Goal: Information Seeking & Learning: Find specific page/section

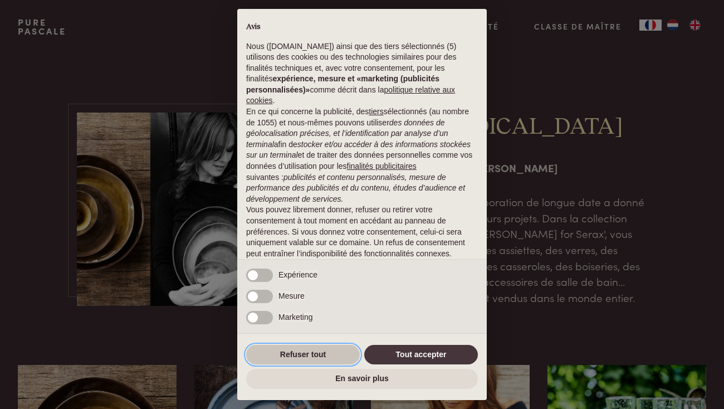
click at [305, 363] on button "Refuser tout" at bounding box center [303, 355] width 114 height 20
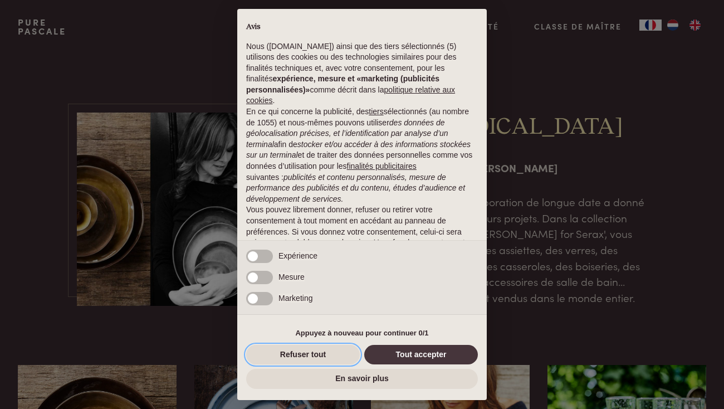
scroll to position [50, 0]
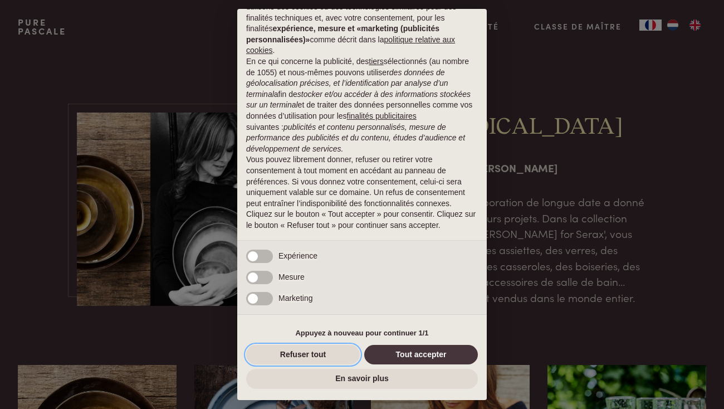
click at [303, 354] on button "Refuser tout" at bounding box center [303, 355] width 114 height 20
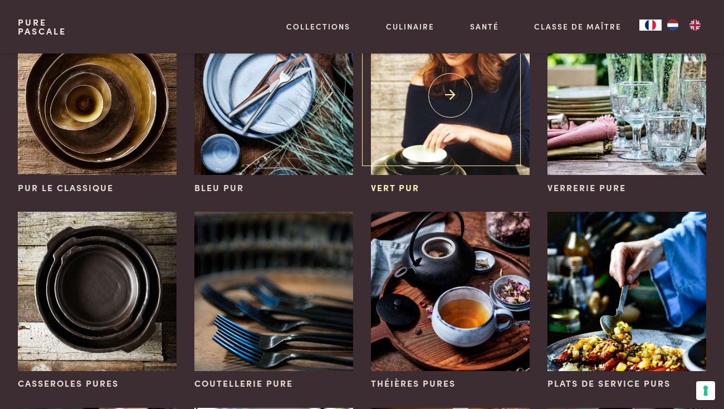
scroll to position [351, 0]
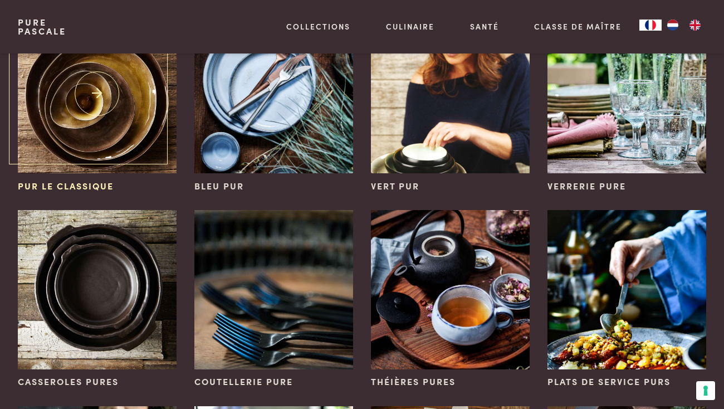
click at [84, 117] on img at bounding box center [97, 93] width 159 height 159
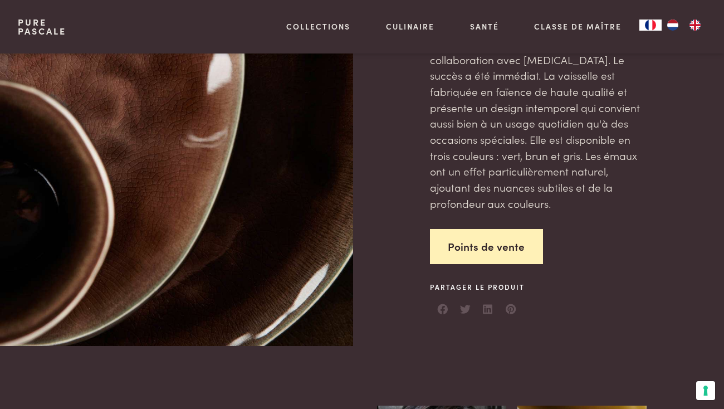
scroll to position [90, 0]
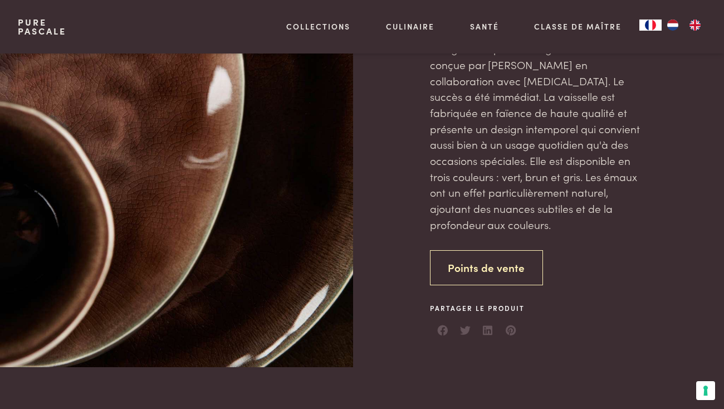
click at [463, 265] on link "Points de vente" at bounding box center [487, 267] width 114 height 35
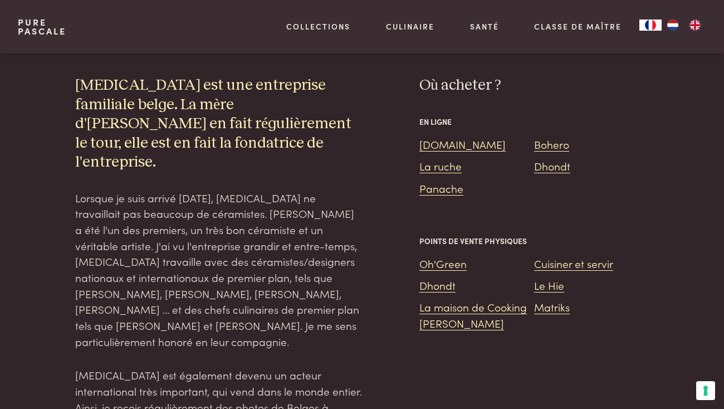
scroll to position [1281, 0]
click at [444, 255] on link "Oh'Green" at bounding box center [443, 262] width 47 height 15
click at [448, 277] on link "Dhondt" at bounding box center [438, 284] width 36 height 15
click at [475, 299] on link "La maison de Cooking [PERSON_NAME]" at bounding box center [474, 314] width 108 height 31
click at [443, 136] on link "[DOMAIN_NAME]" at bounding box center [463, 143] width 86 height 15
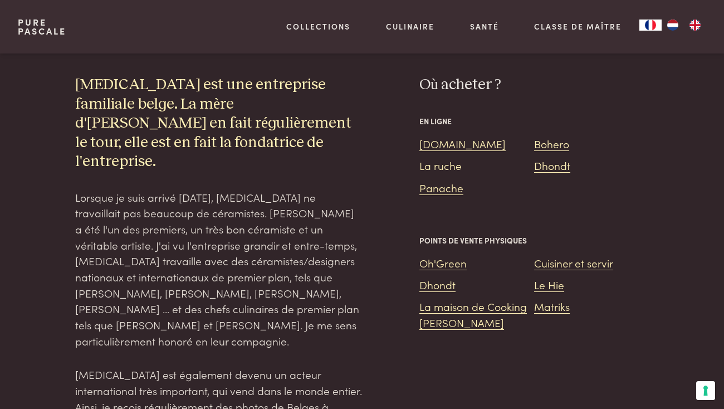
click at [448, 158] on link "La ruche" at bounding box center [441, 165] width 42 height 15
click at [456, 180] on link "Panache" at bounding box center [442, 187] width 44 height 15
click at [548, 136] on link "Bohero" at bounding box center [551, 143] width 35 height 15
click at [570, 158] on link "Dhondt" at bounding box center [552, 165] width 36 height 15
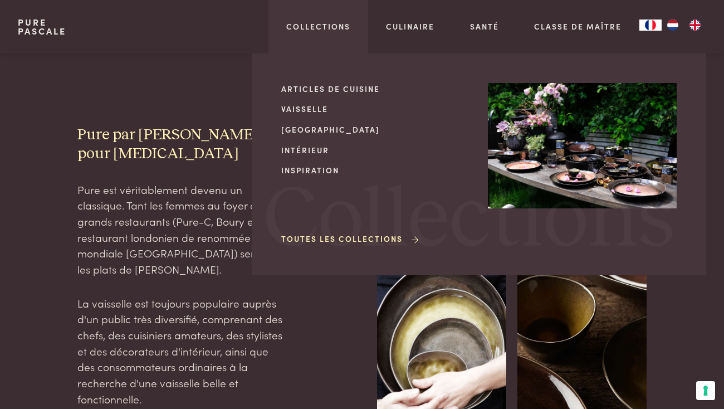
scroll to position [1281, 0]
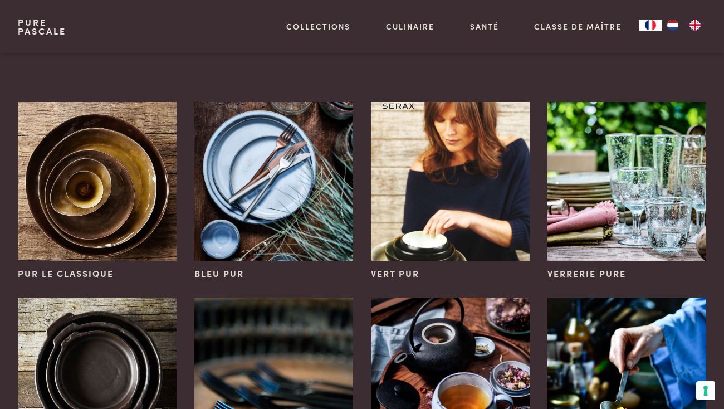
scroll to position [341, 0]
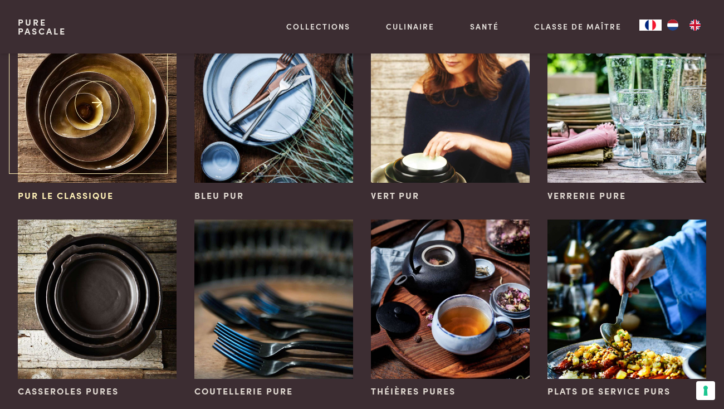
click at [112, 124] on img at bounding box center [97, 103] width 159 height 159
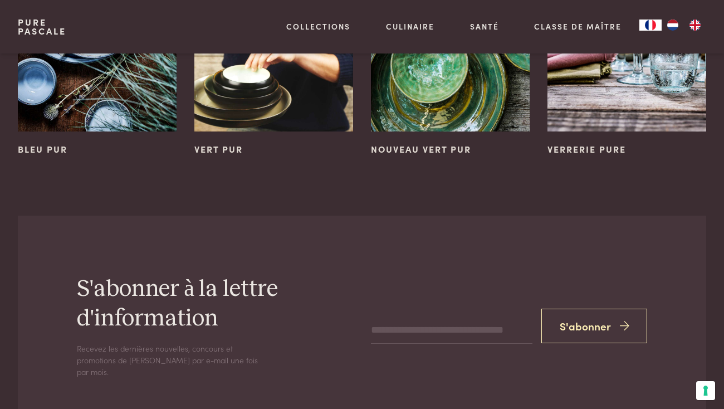
scroll to position [2223, 0]
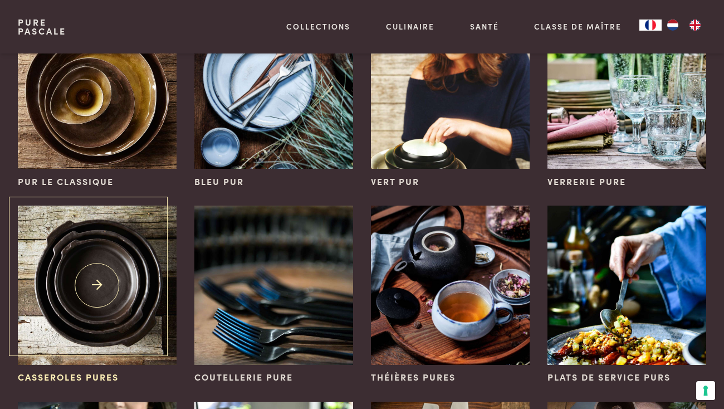
scroll to position [247, 0]
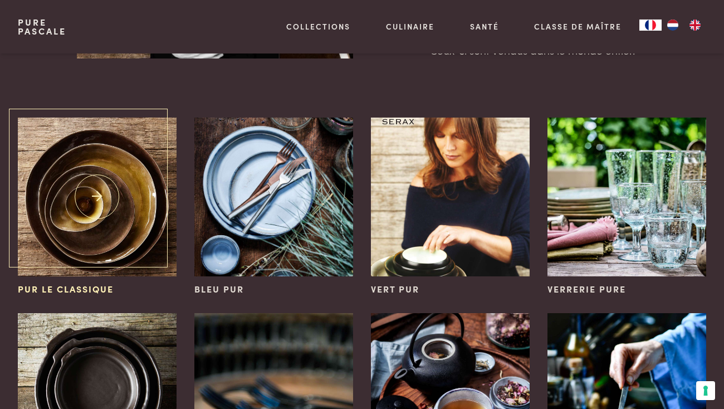
click at [93, 197] on img at bounding box center [97, 197] width 159 height 159
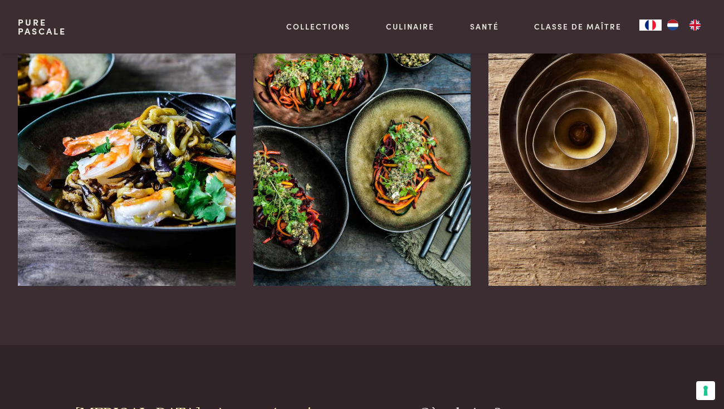
click at [573, 184] on img at bounding box center [598, 122] width 218 height 327
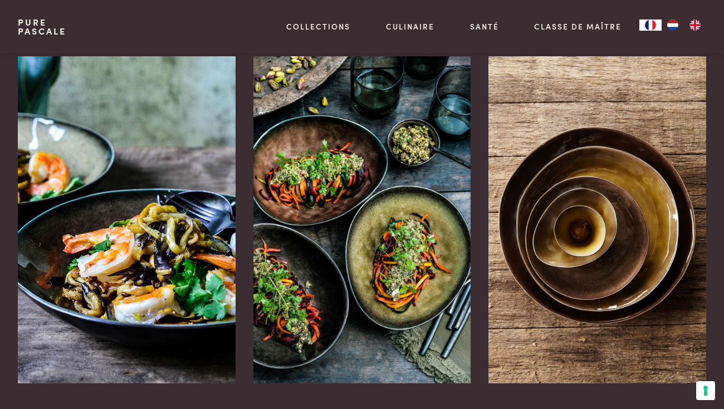
scroll to position [829, 0]
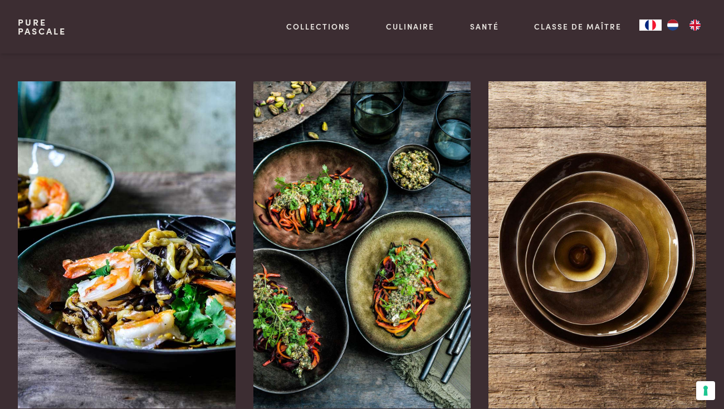
click at [345, 247] on img at bounding box center [363, 244] width 218 height 327
